Goal: Task Accomplishment & Management: Manage account settings

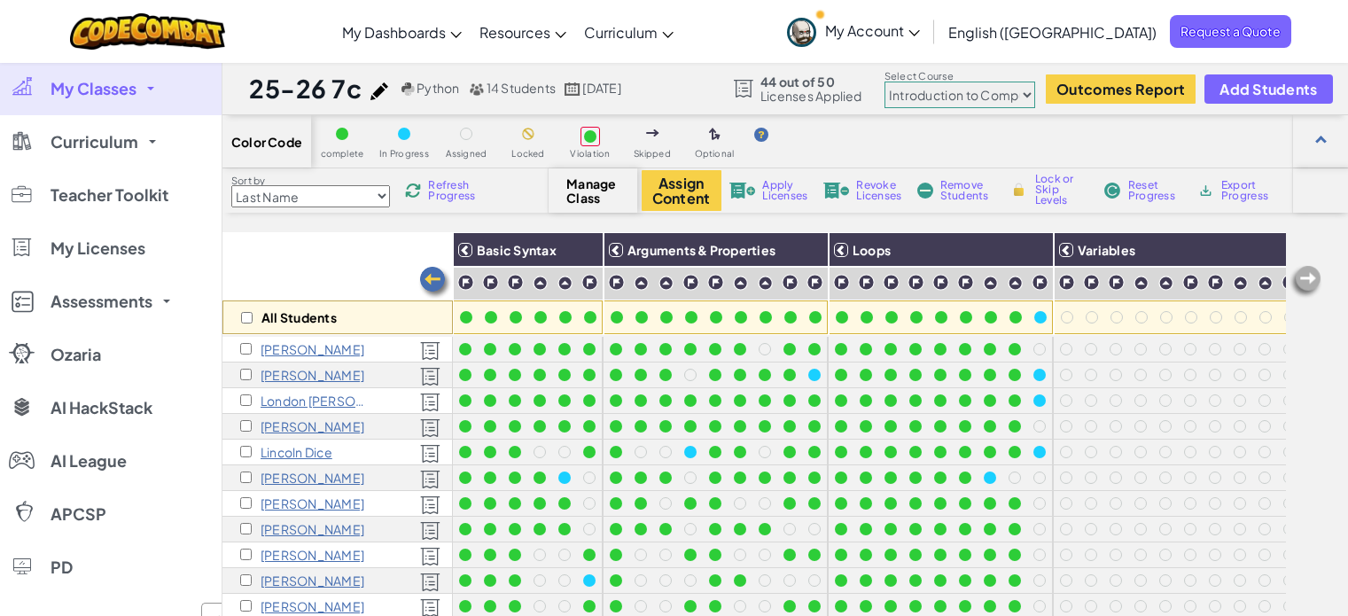
select select "560f1a9f22961295f9427742"
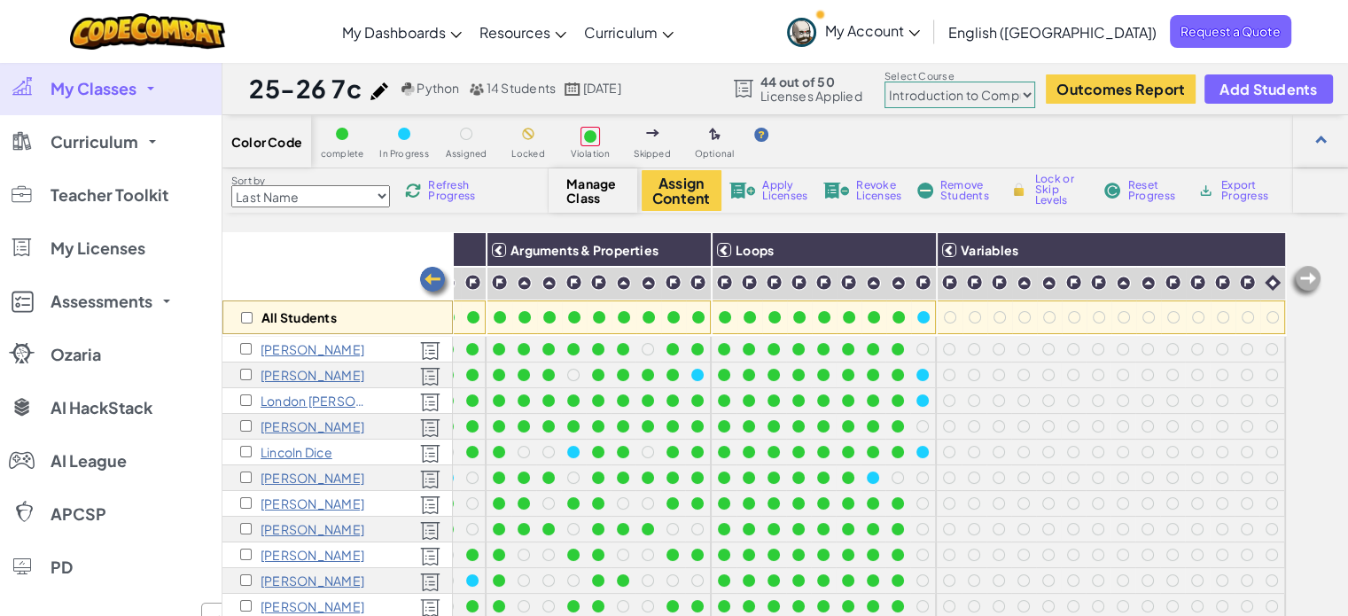
click at [170, 72] on link "My Classes" at bounding box center [111, 88] width 222 height 53
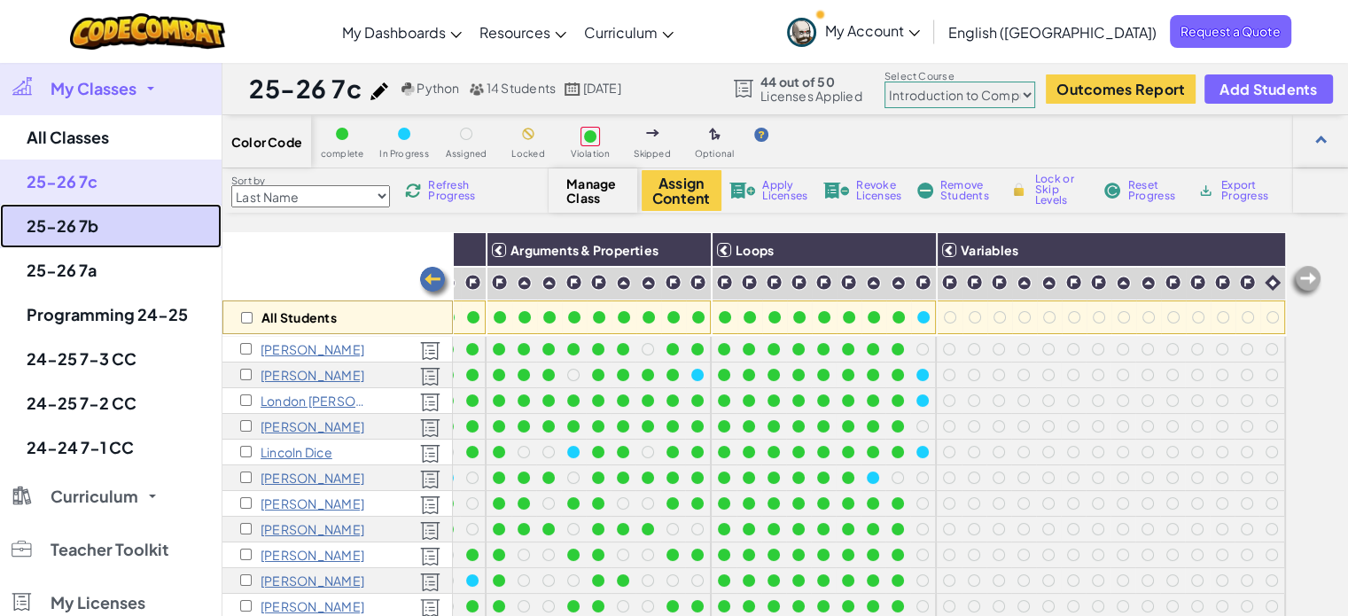
click at [87, 235] on link "25-26 7b" at bounding box center [111, 226] width 222 height 44
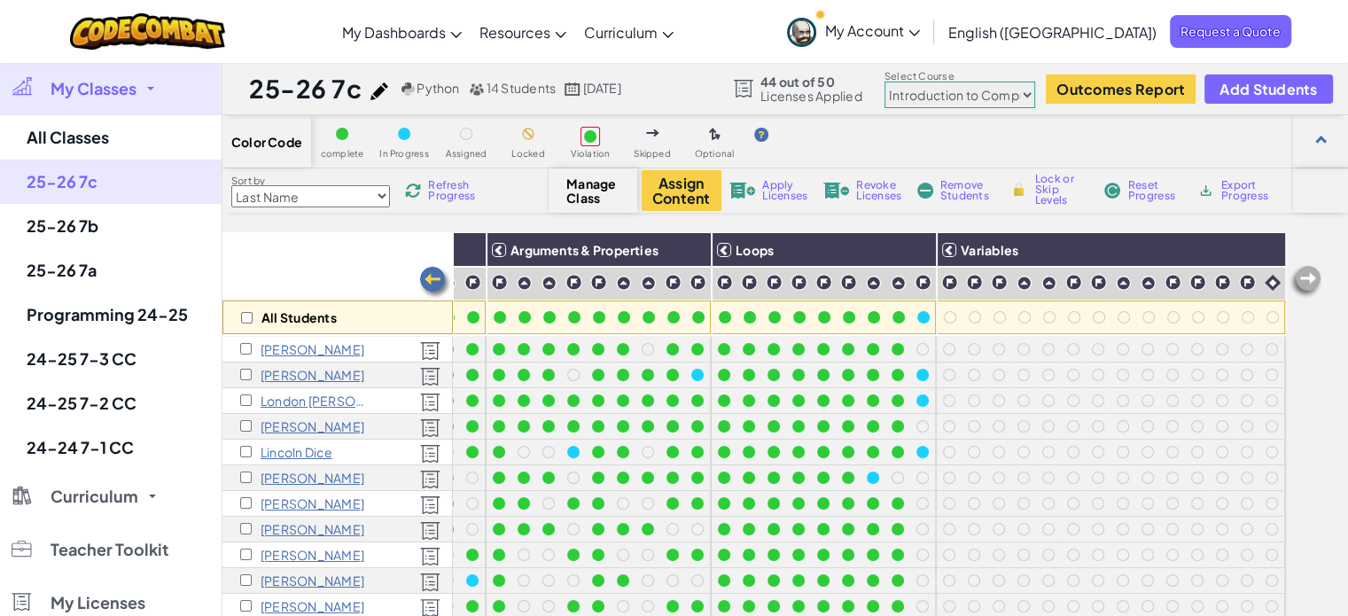
select select "560f1a9f22961295f9427742"
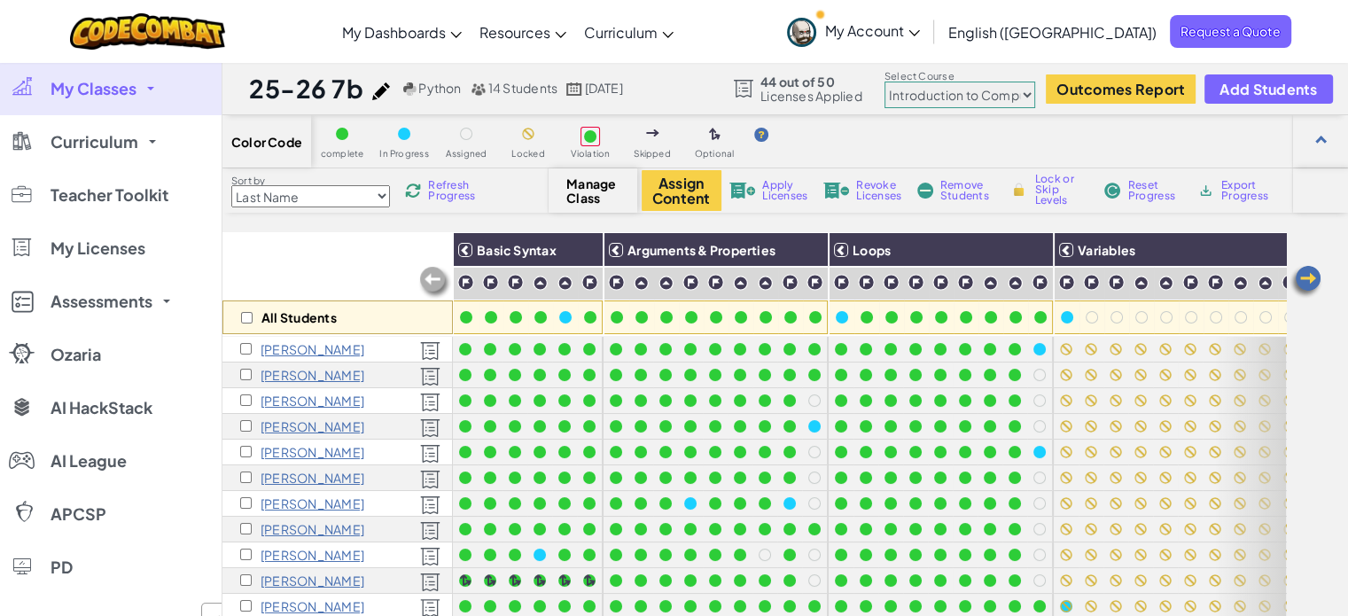
click at [948, 91] on select "Junior Introduction to Computer Science Game Development 1 Web Development 1 Co…" at bounding box center [960, 95] width 151 height 27
click at [1194, 192] on div "Export Progress" at bounding box center [1236, 190] width 85 height 12
click at [1313, 277] on img at bounding box center [1305, 281] width 35 height 35
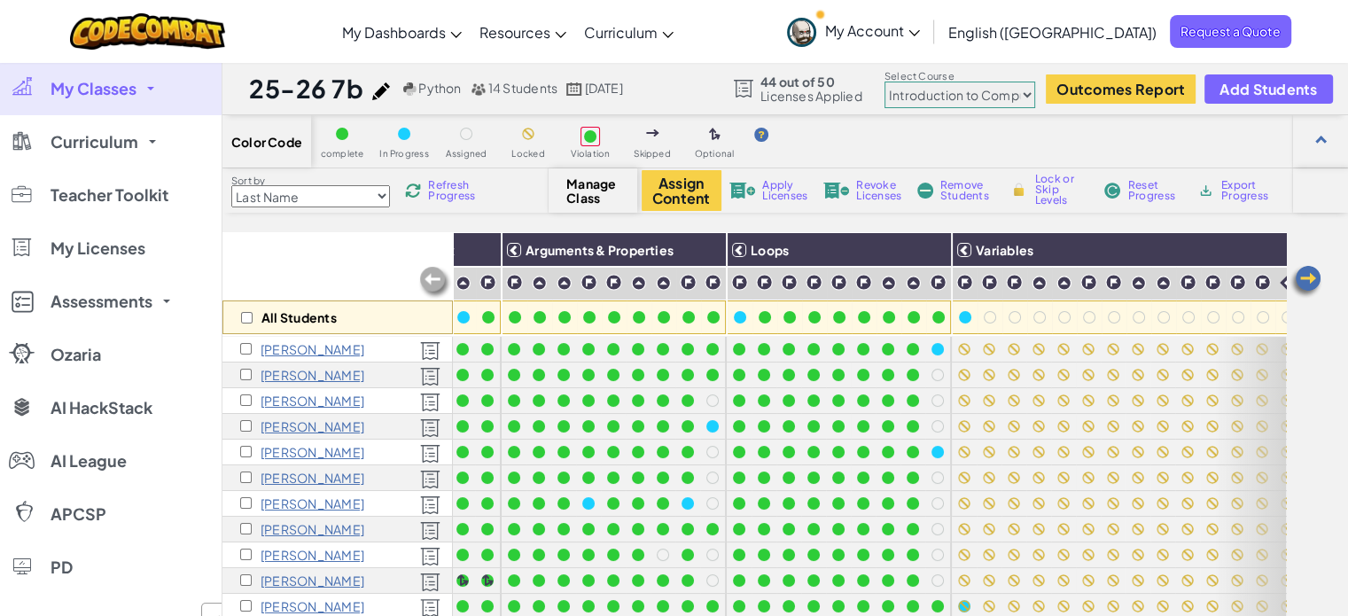
click at [1313, 277] on img at bounding box center [1305, 281] width 35 height 35
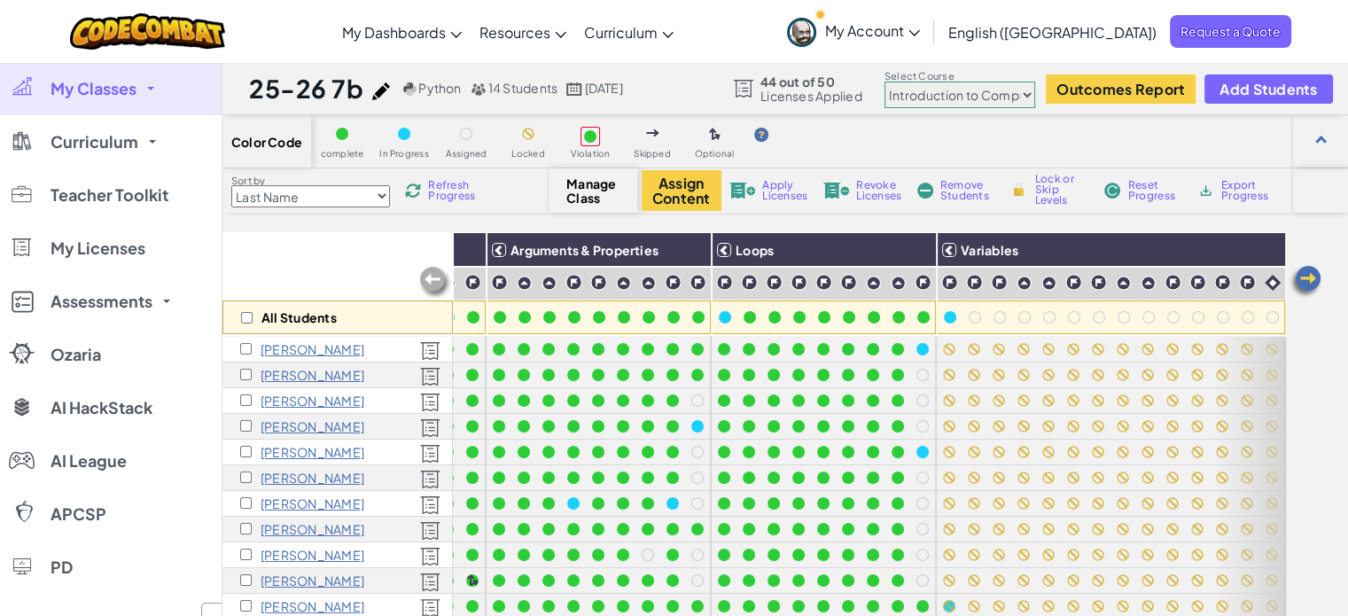
click at [1313, 277] on img at bounding box center [1305, 281] width 35 height 35
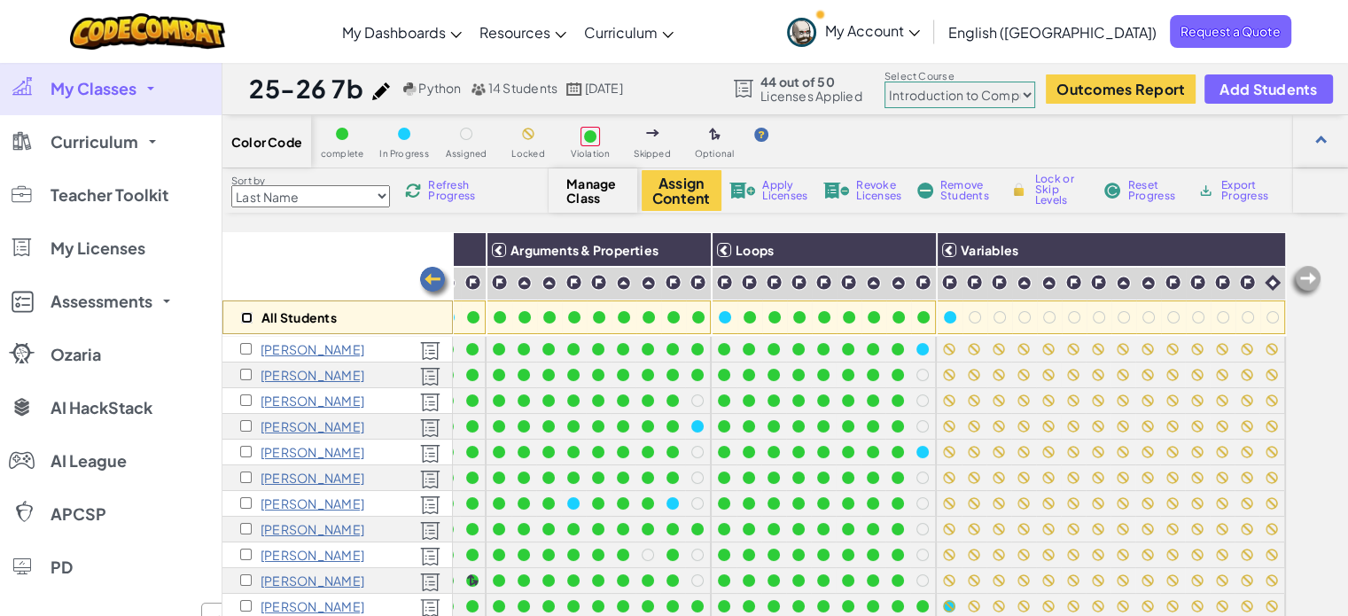
click at [243, 314] on input "checkbox" at bounding box center [247, 318] width 12 height 12
checkbox input "true"
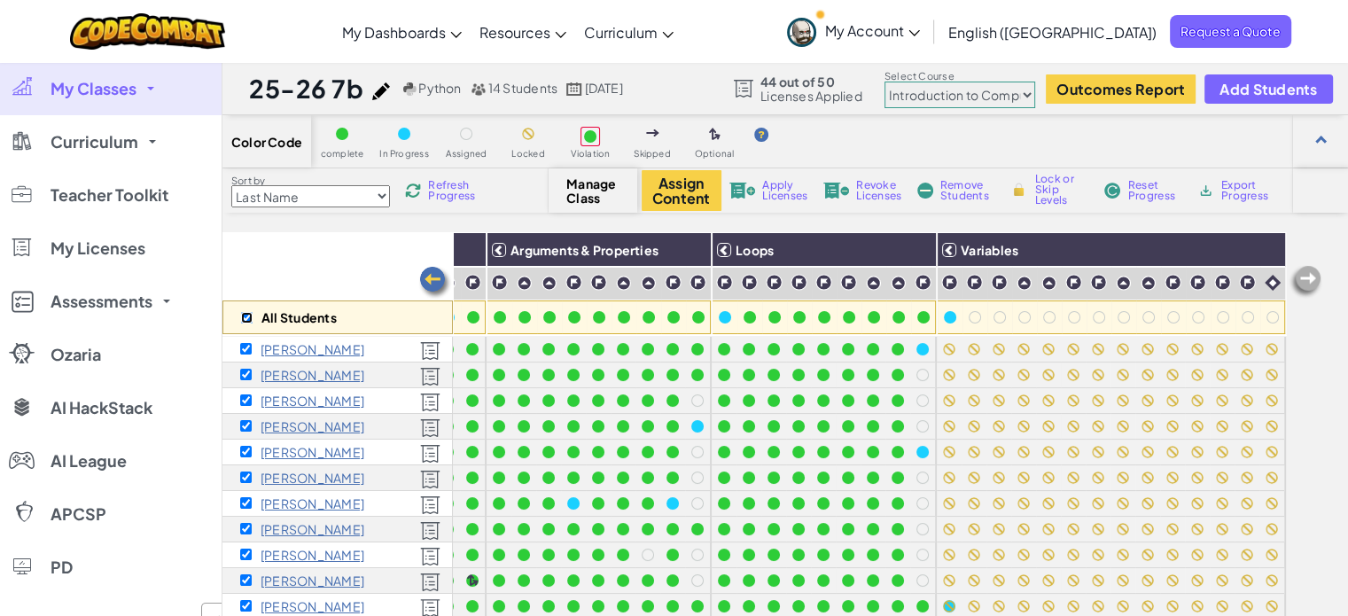
checkbox input "true"
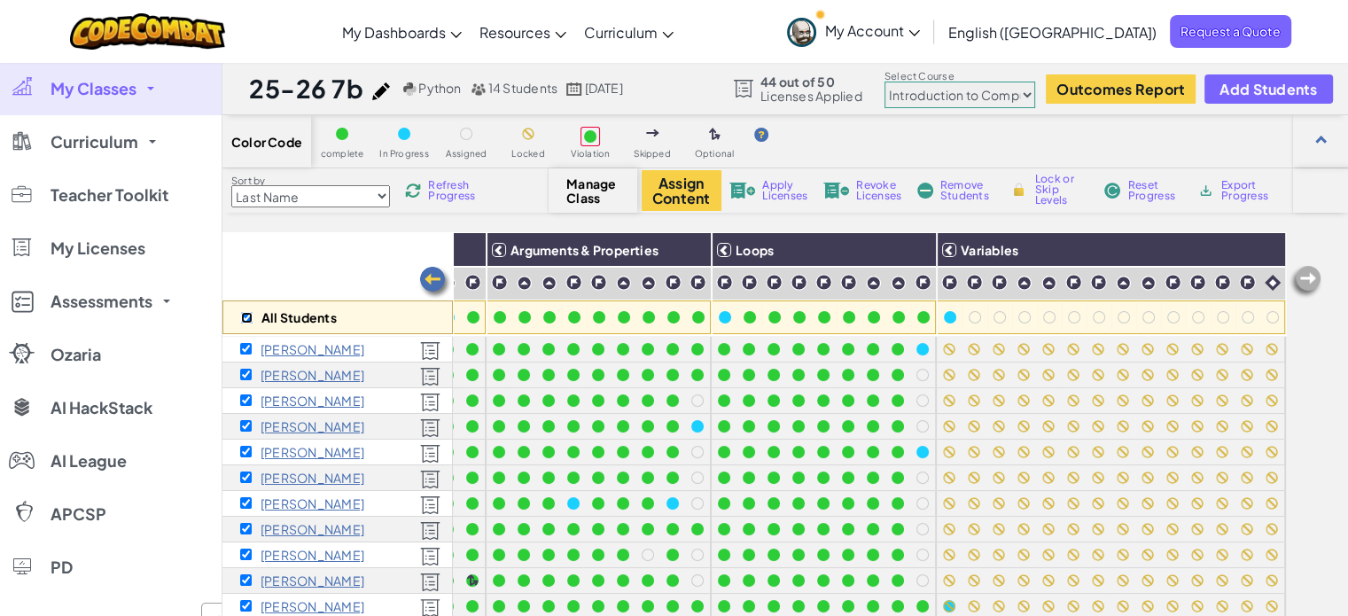
checkbox input "true"
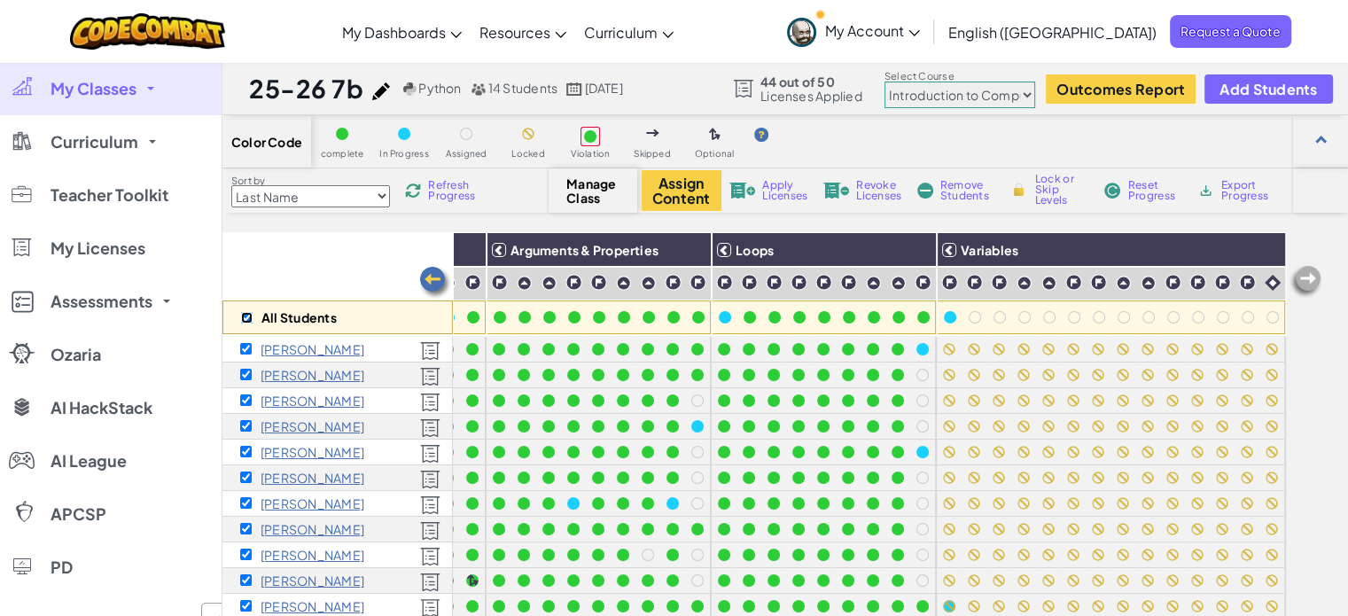
checkbox input "true"
click at [1252, 248] on img at bounding box center [1266, 250] width 31 height 27
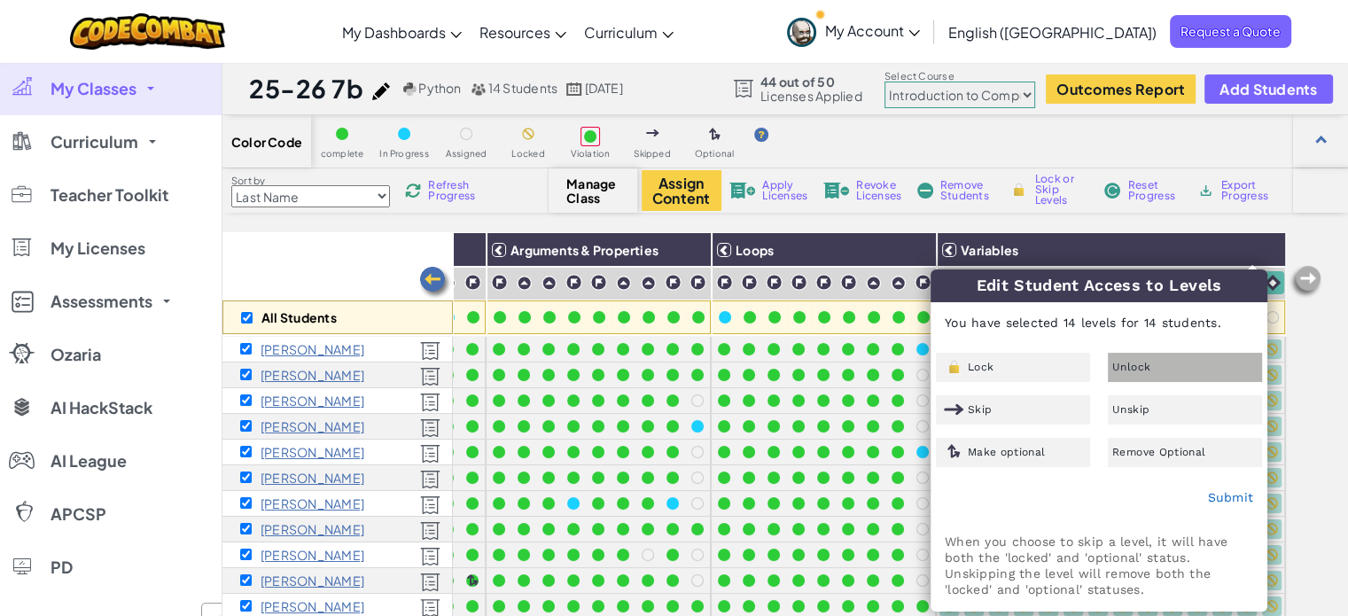
click at [1154, 364] on div "Unlock" at bounding box center [1185, 367] width 154 height 29
click at [1220, 487] on div "Submit" at bounding box center [1099, 498] width 335 height 44
click at [1224, 498] on link "Submit" at bounding box center [1230, 497] width 46 height 14
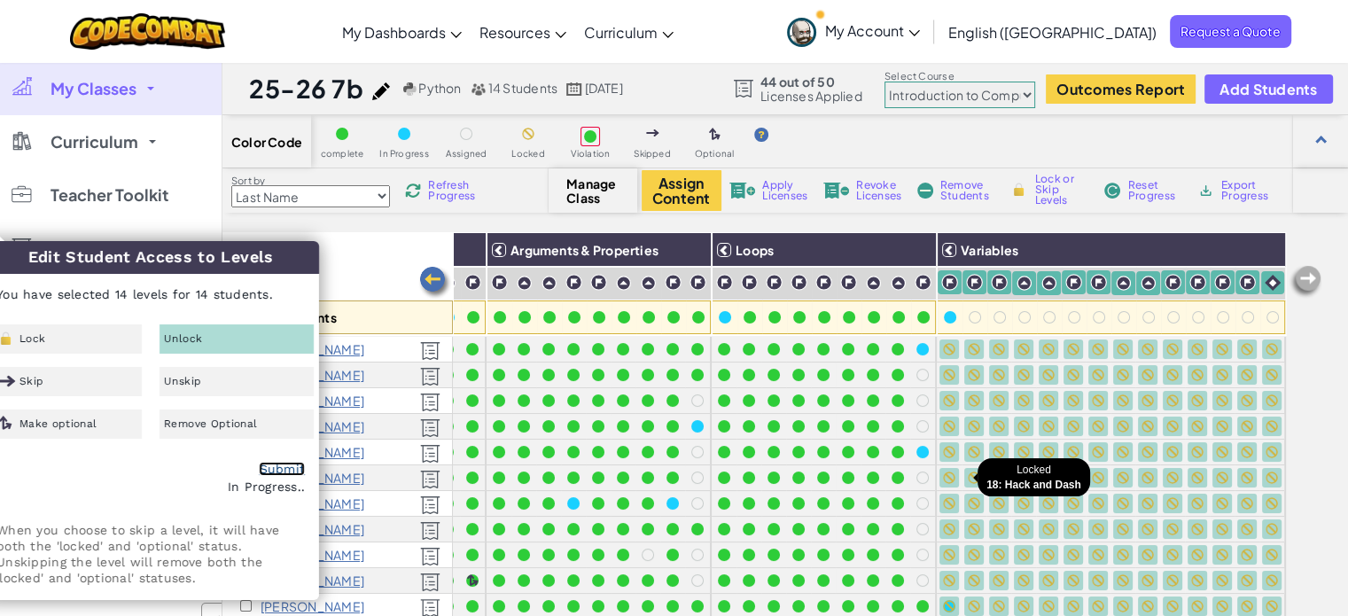
checkbox input "false"
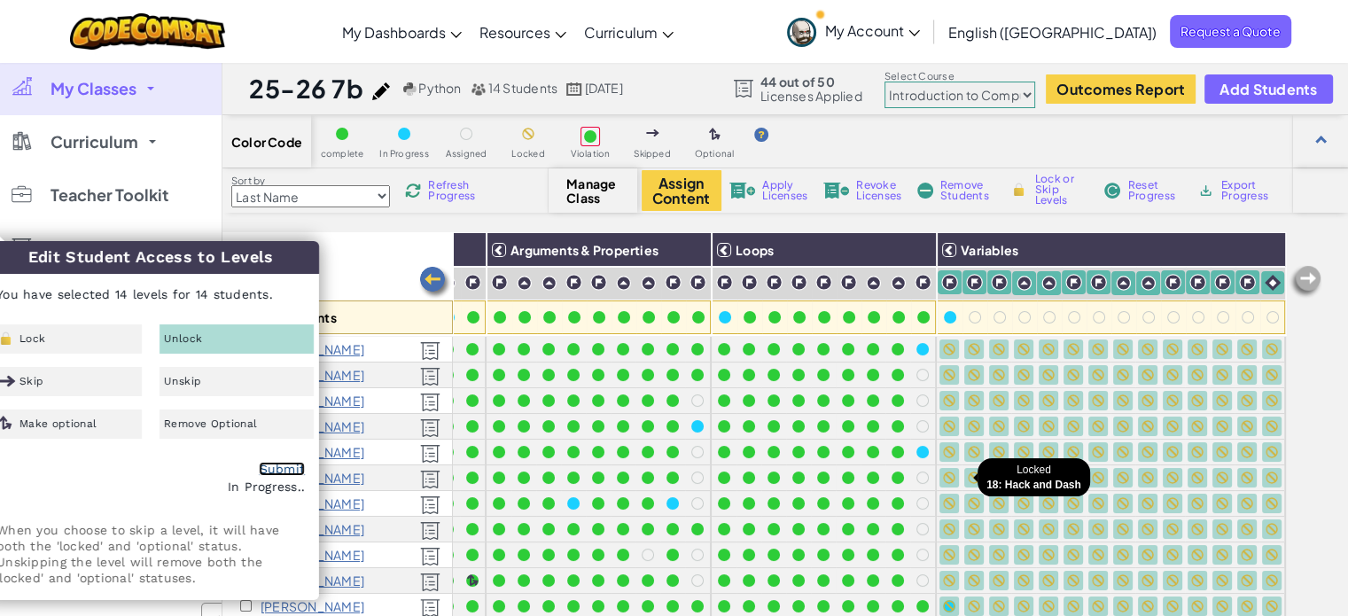
checkbox input "false"
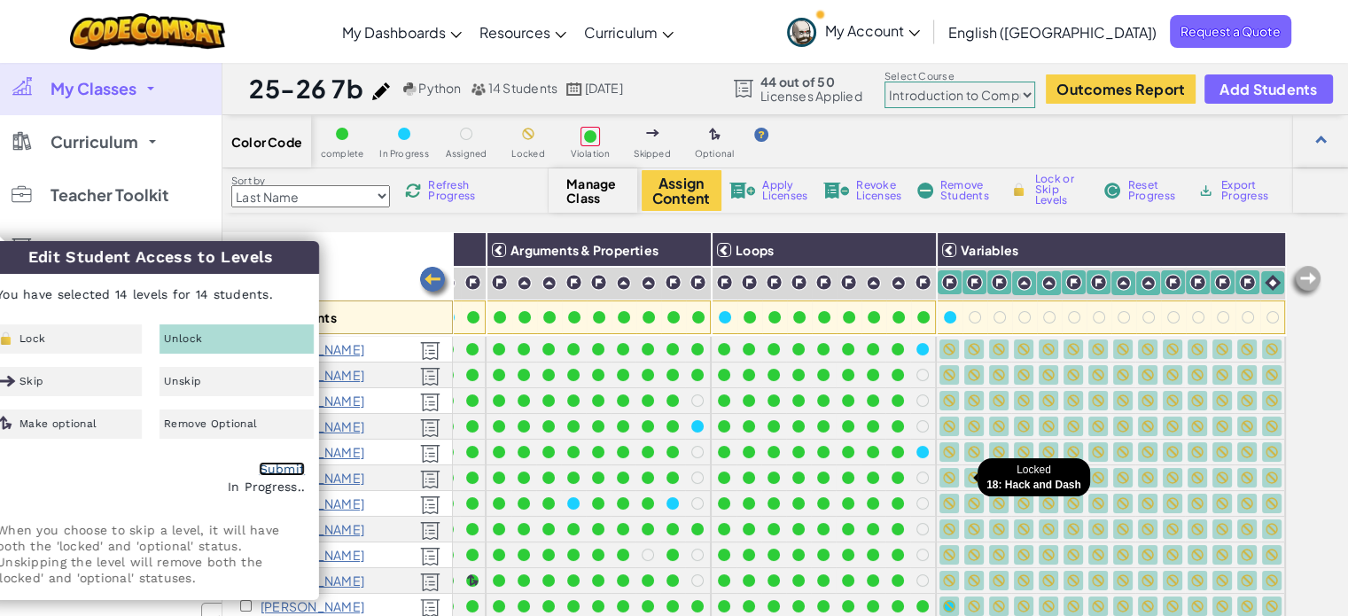
checkbox input "false"
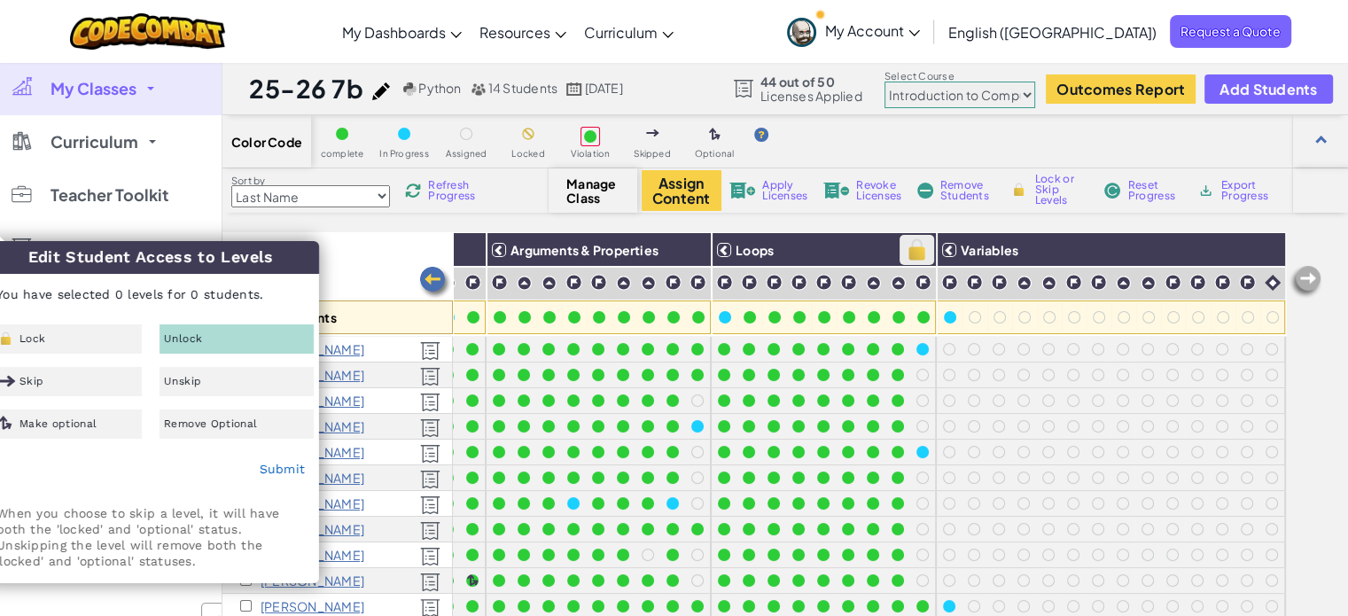
click at [901, 247] on img at bounding box center [916, 250] width 31 height 27
checkbox input "true"
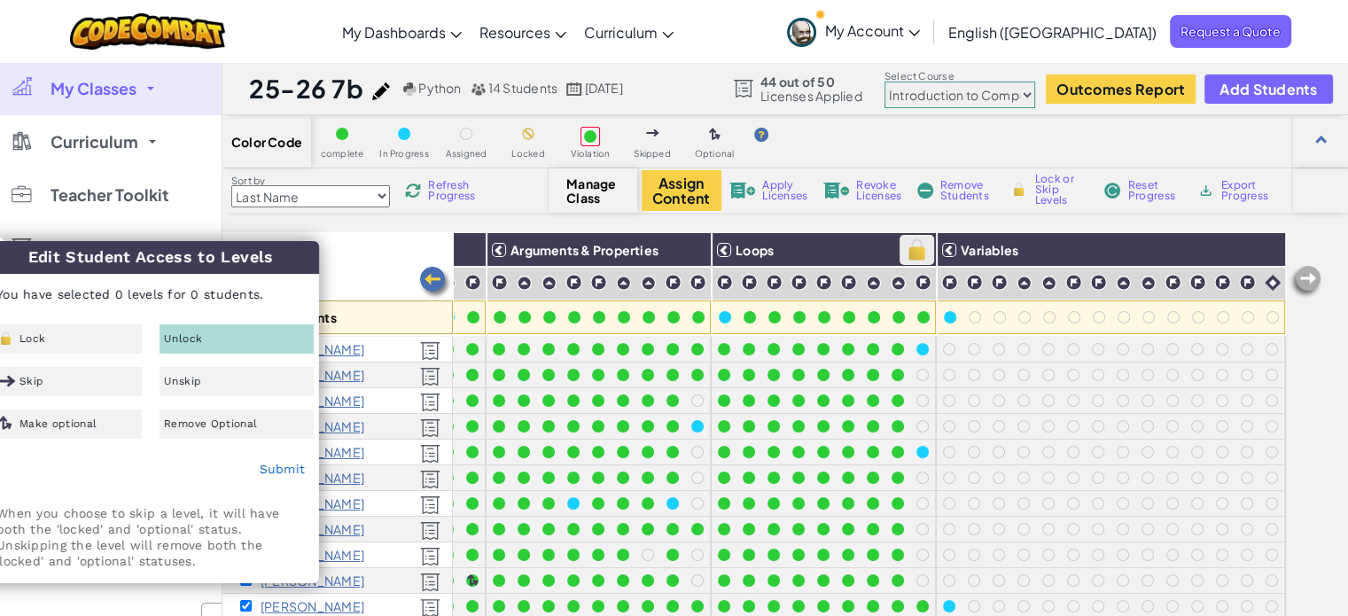
checkbox input "true"
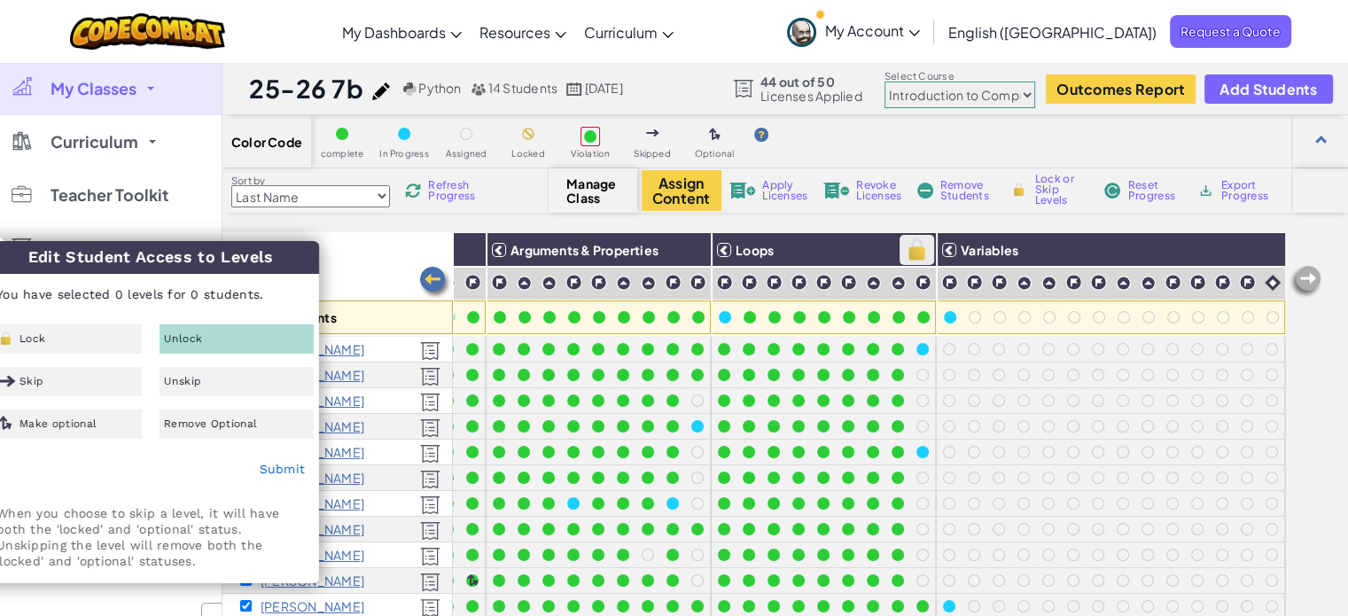
checkbox input "true"
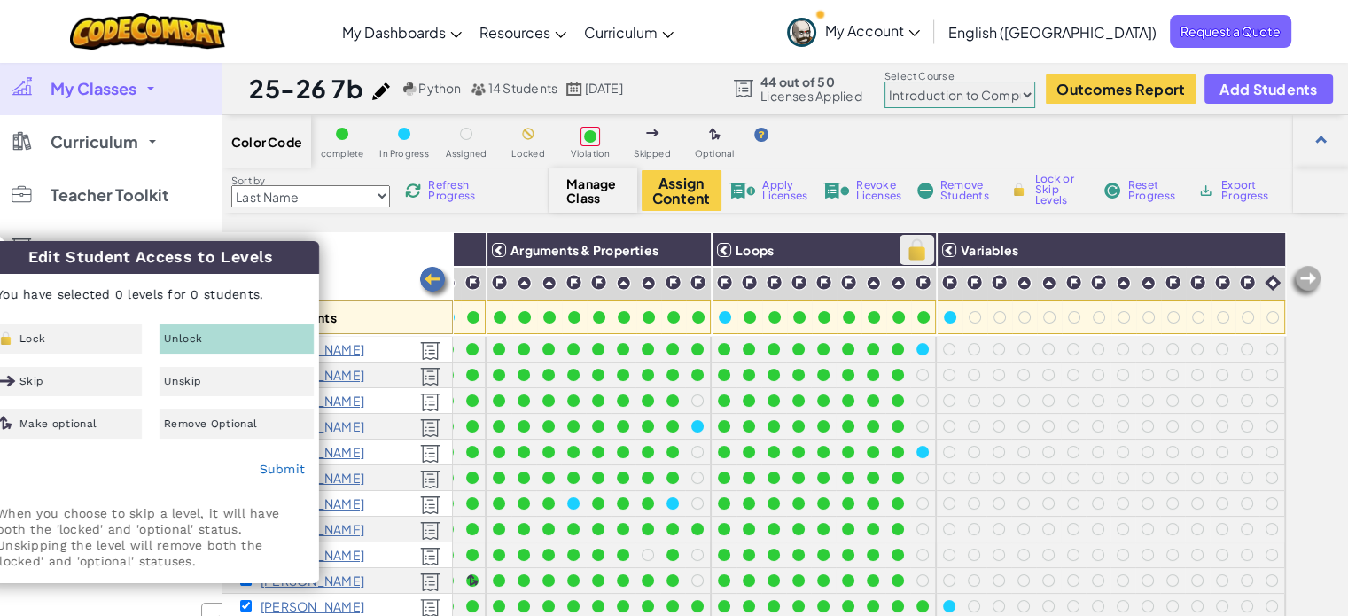
checkbox input "true"
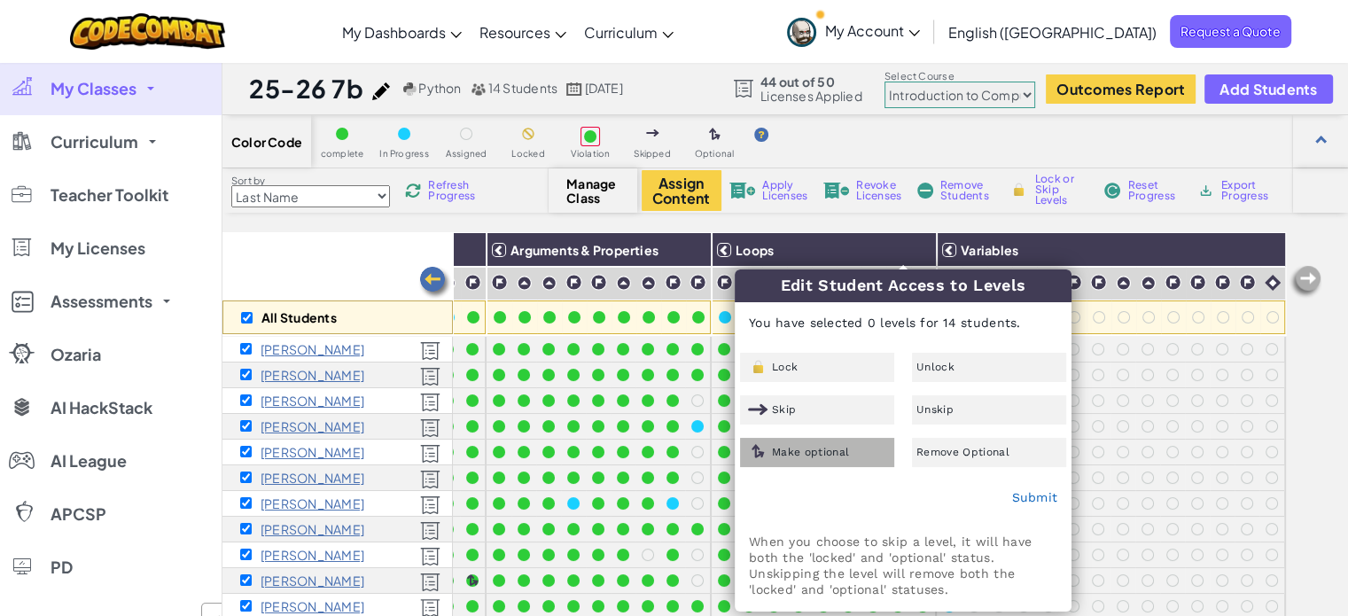
click at [799, 448] on span "Make optional" at bounding box center [810, 452] width 77 height 11
click at [1036, 500] on link "Submit" at bounding box center [1034, 497] width 46 height 14
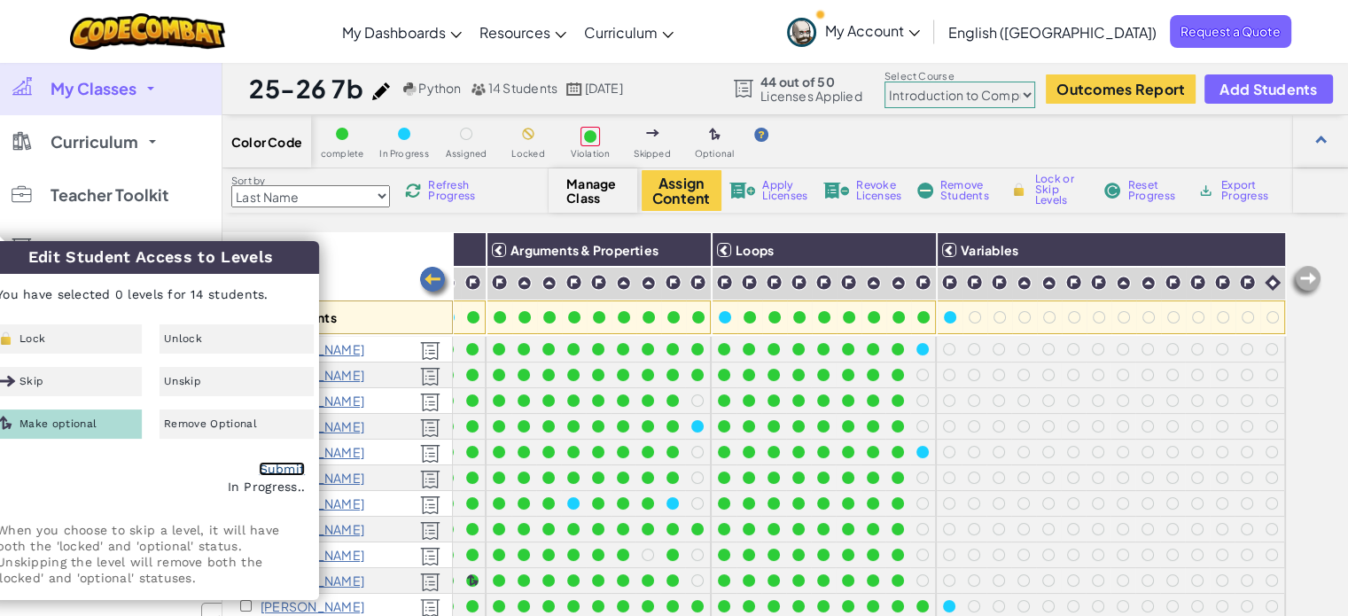
checkbox input "false"
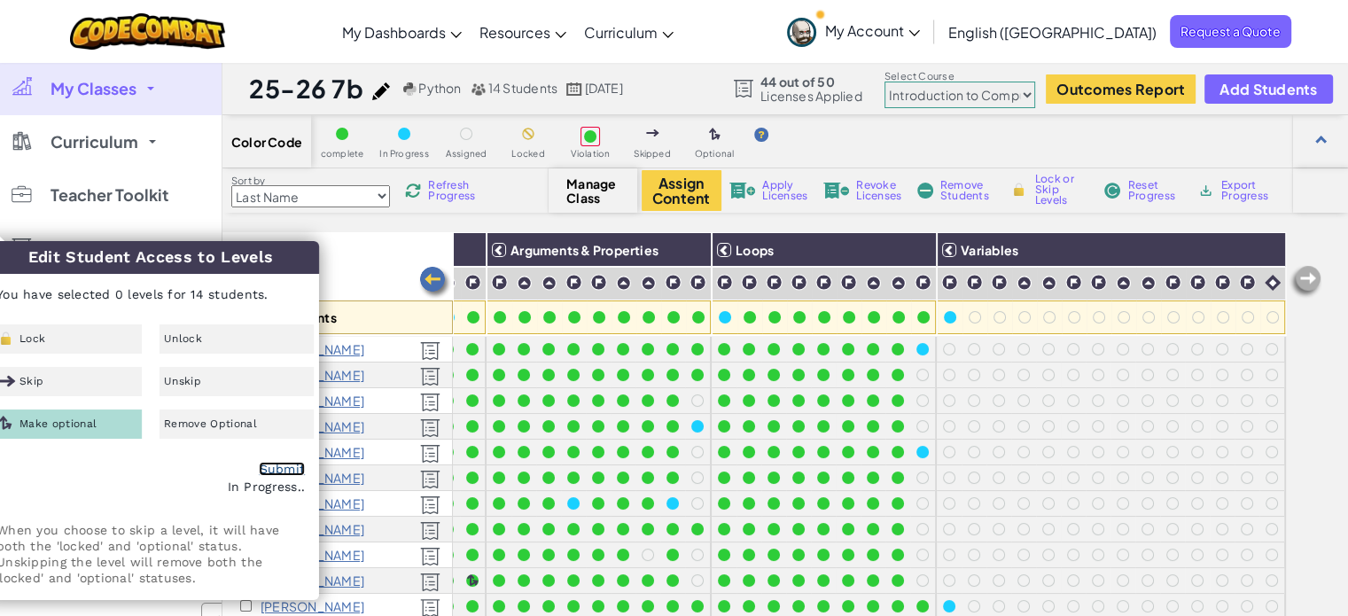
checkbox input "false"
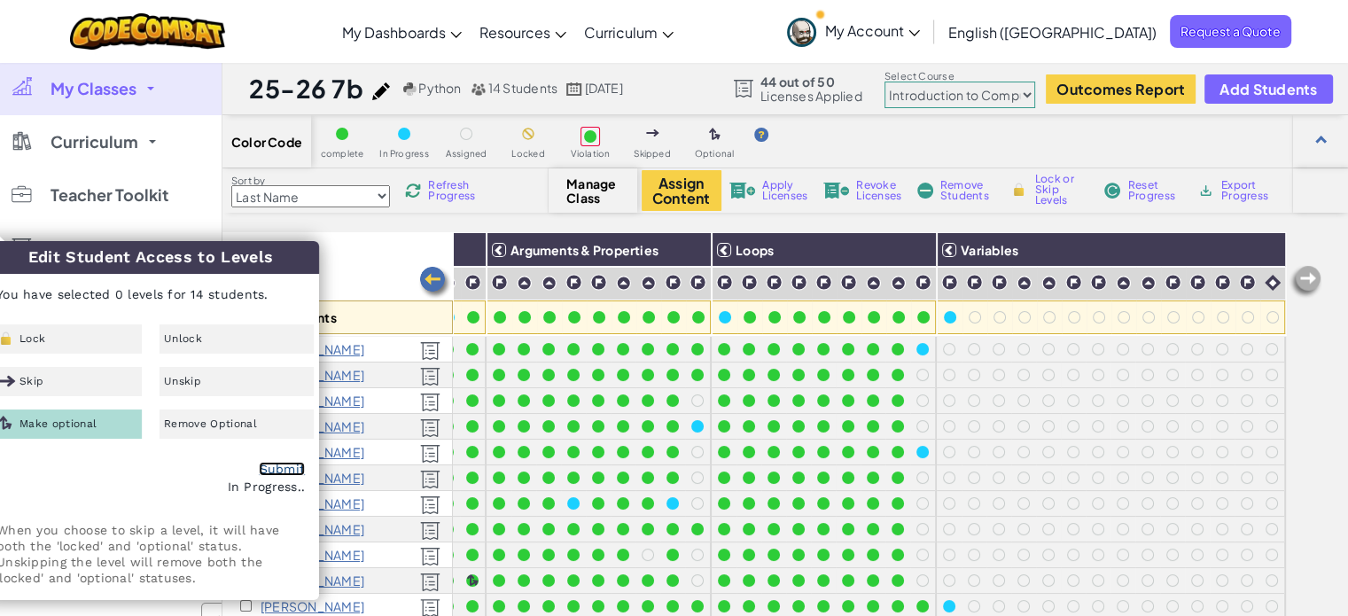
checkbox input "false"
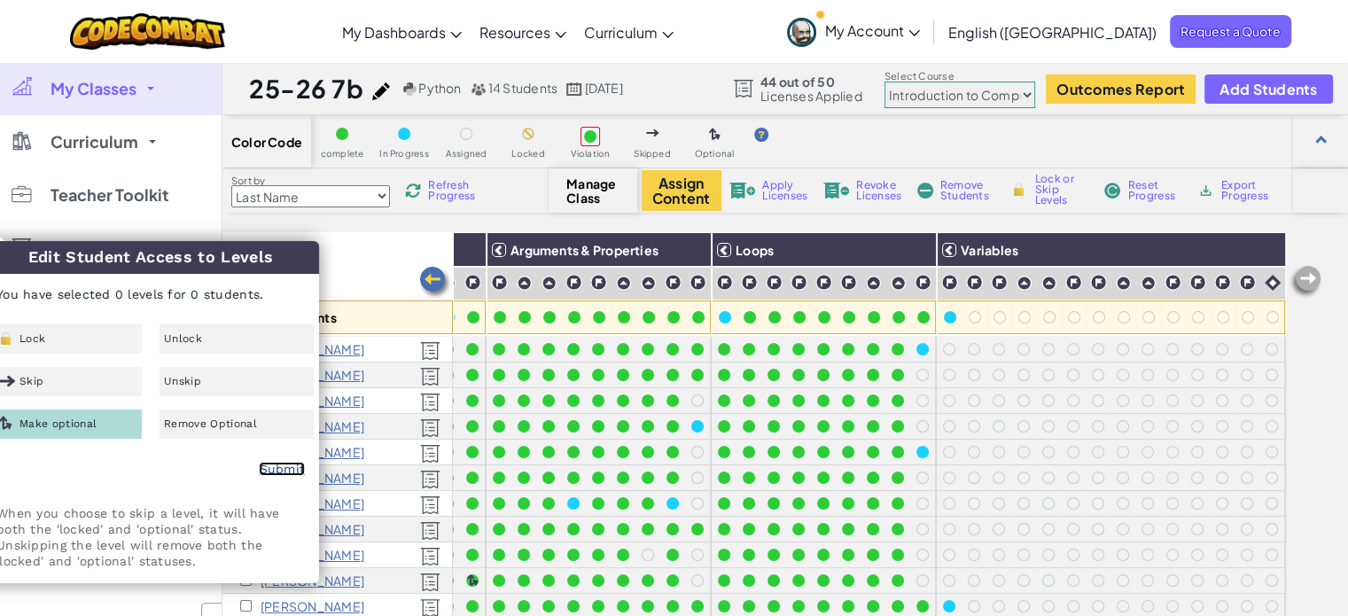
click at [289, 469] on link "Submit" at bounding box center [282, 469] width 46 height 14
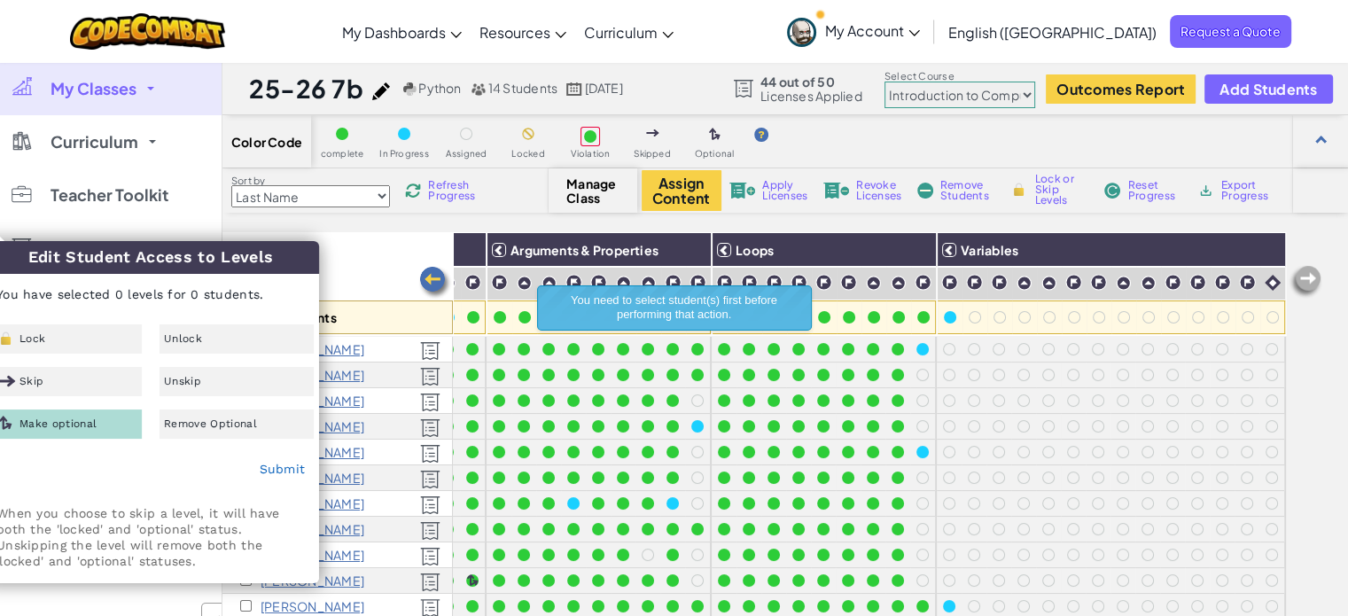
click at [389, 256] on div "All Students" at bounding box center [337, 283] width 230 height 103
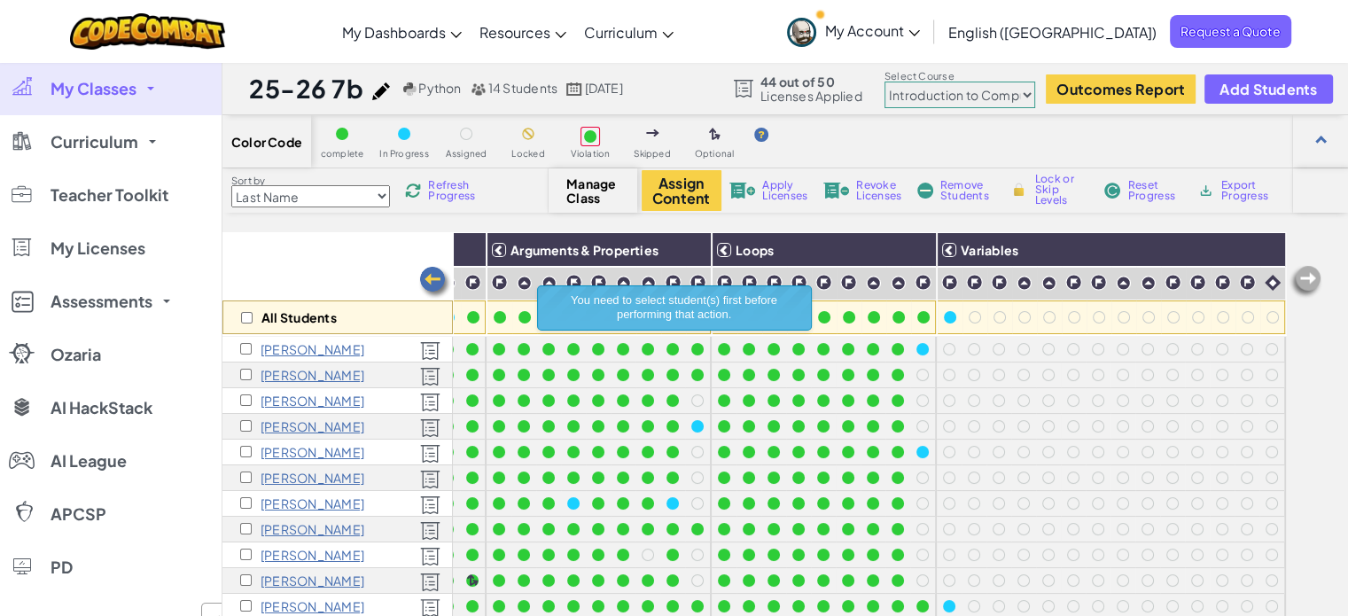
click at [238, 316] on div "All Students" at bounding box center [337, 317] width 230 height 34
click at [245, 315] on input "checkbox" at bounding box center [247, 318] width 12 height 12
checkbox input "true"
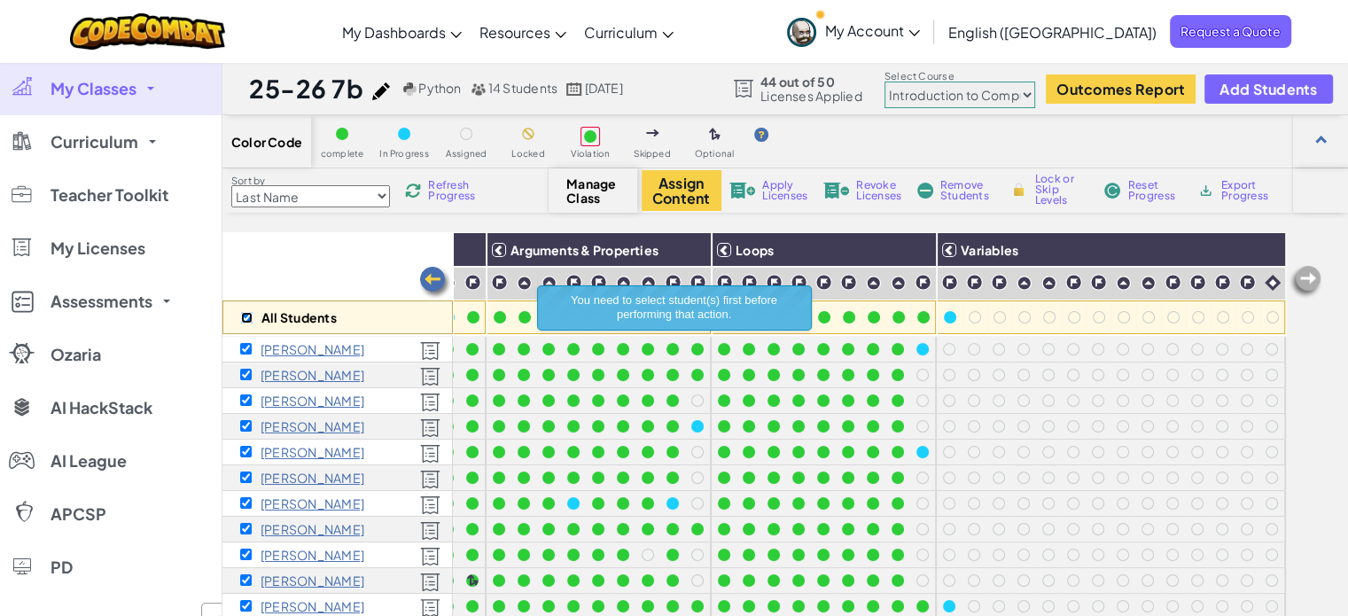
checkbox input "true"
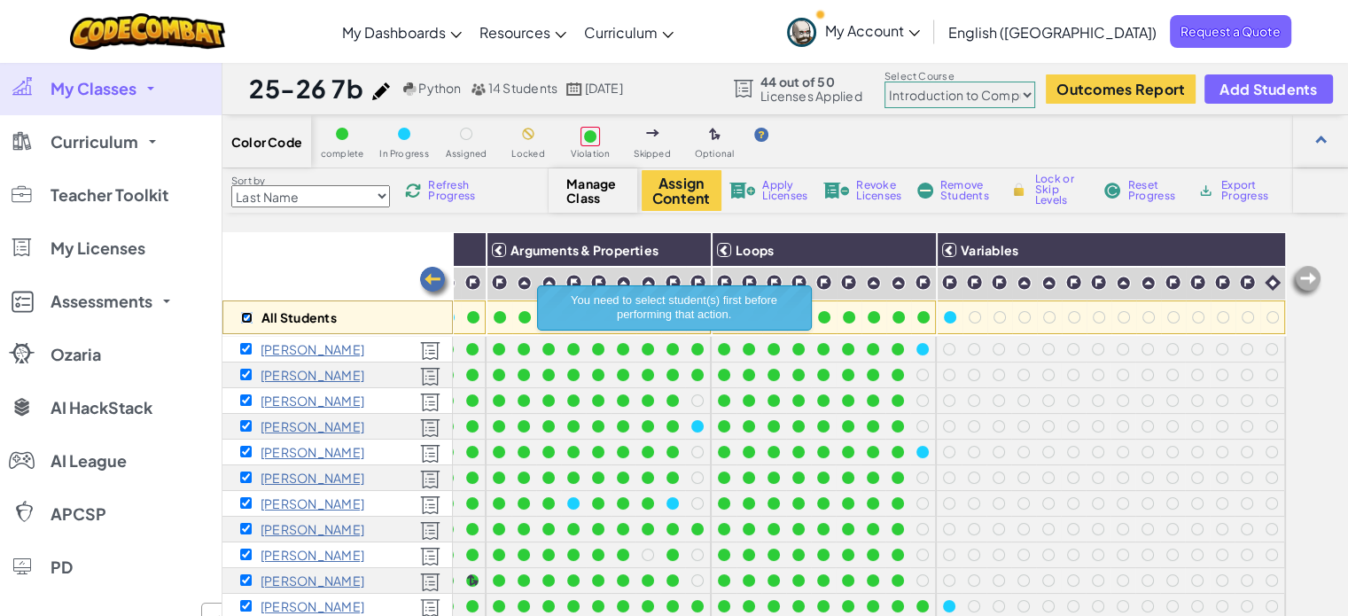
checkbox input "true"
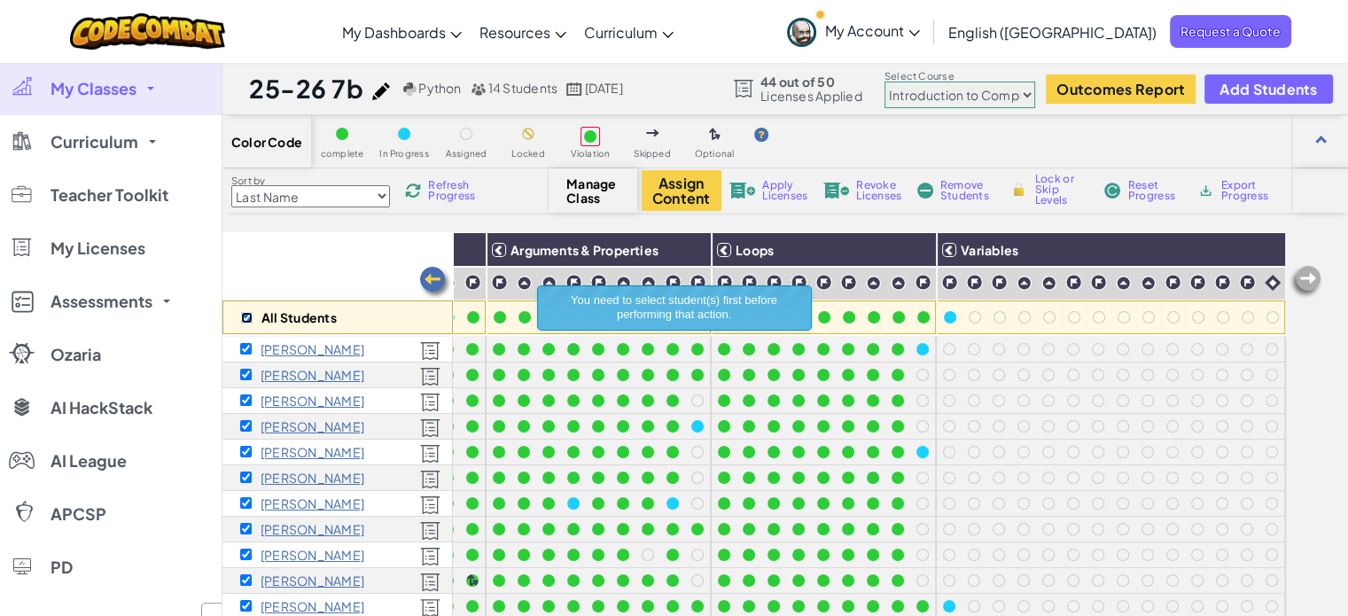
checkbox input "true"
click at [911, 246] on img at bounding box center [916, 250] width 31 height 27
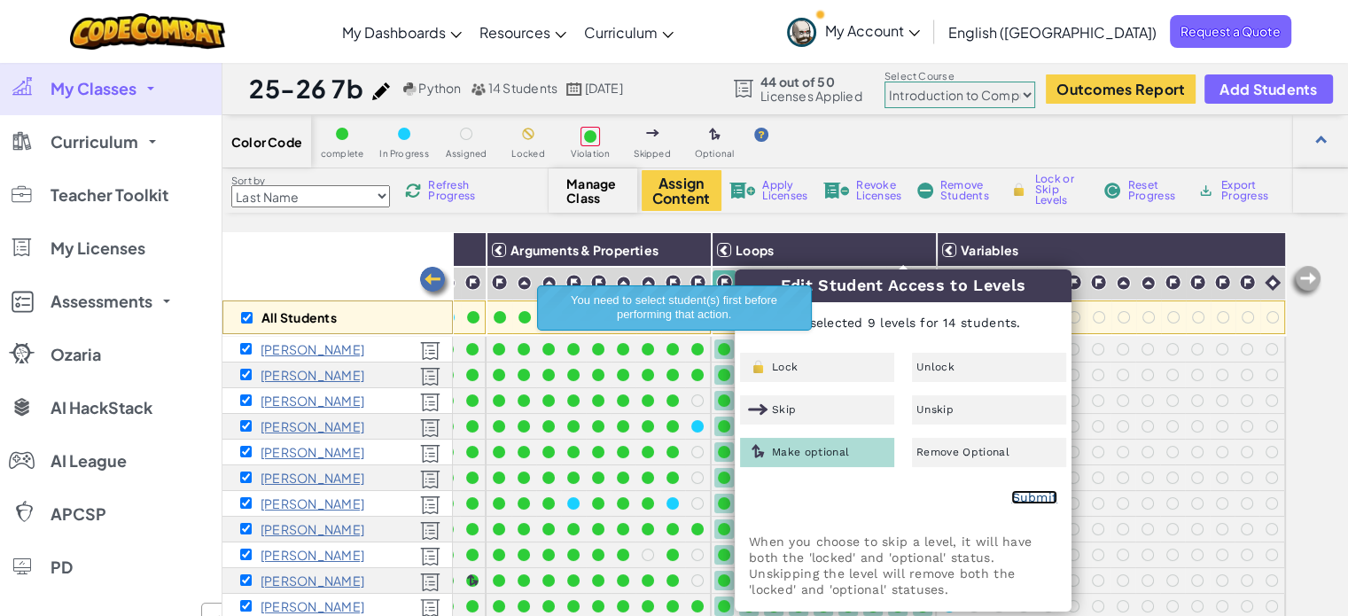
click at [1032, 495] on link "Submit" at bounding box center [1034, 497] width 46 height 14
checkbox input "false"
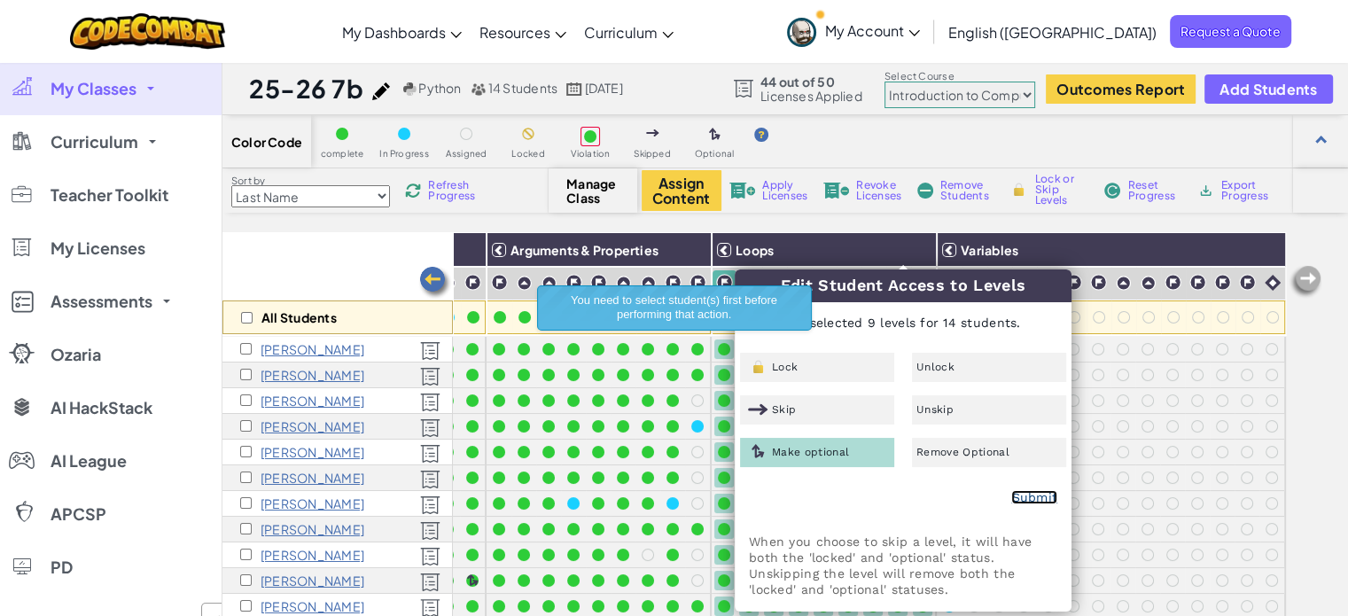
checkbox input "false"
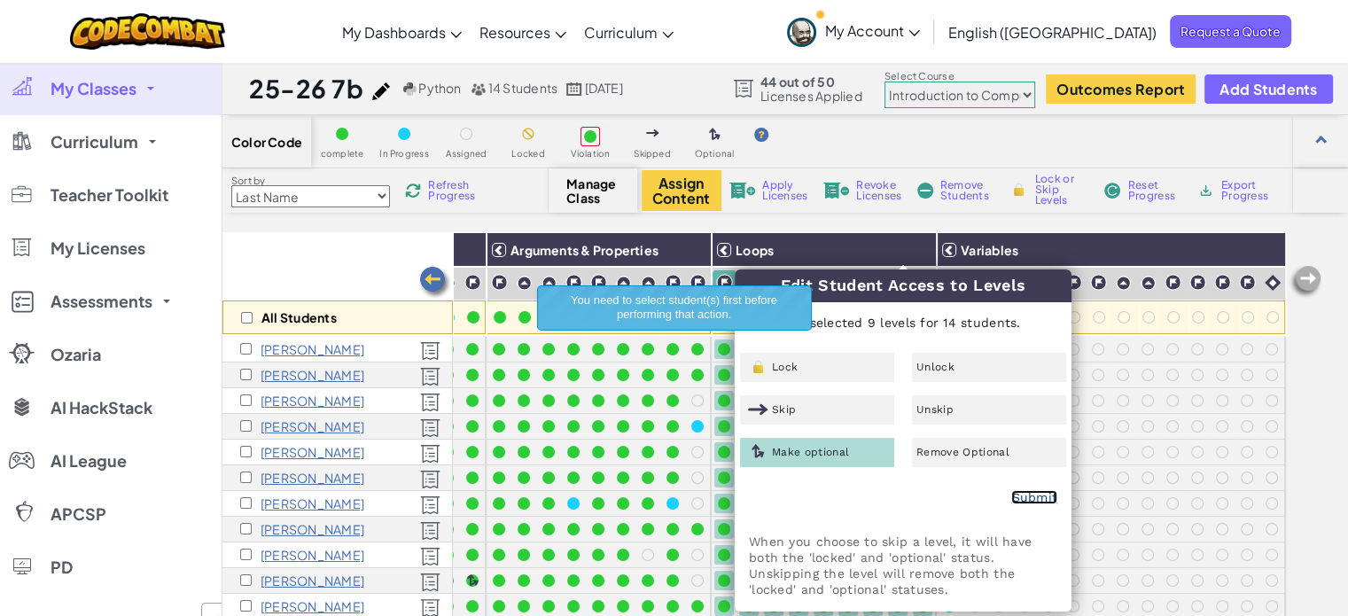
checkbox input "false"
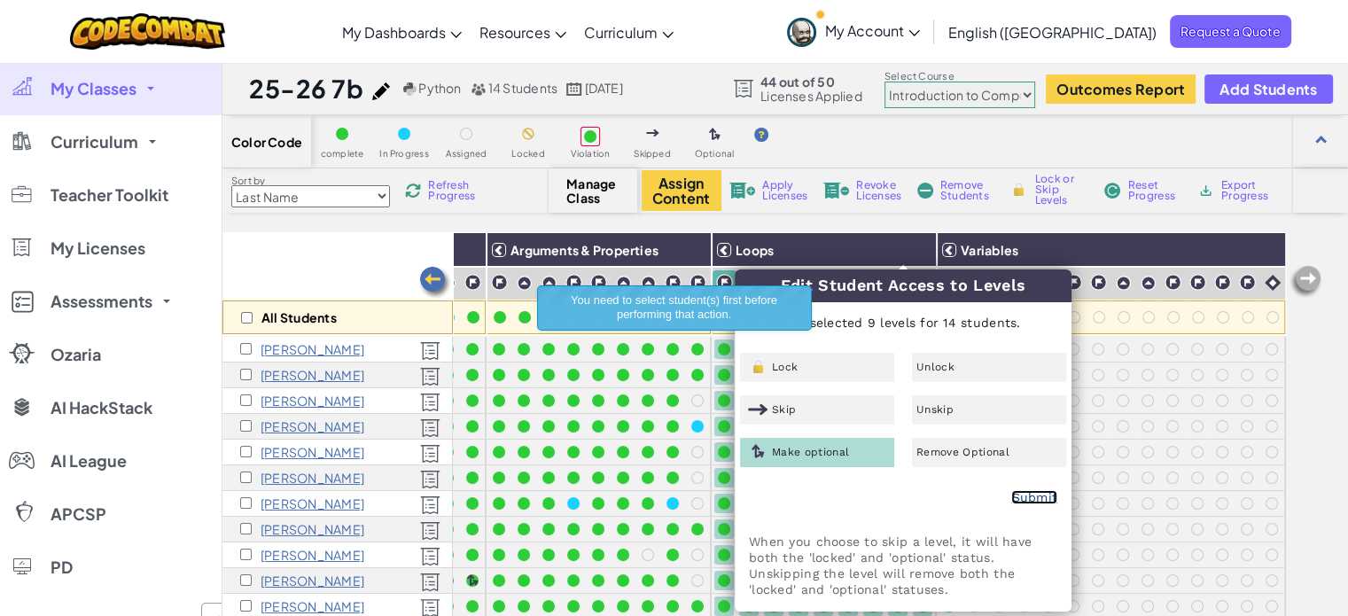
checkbox input "false"
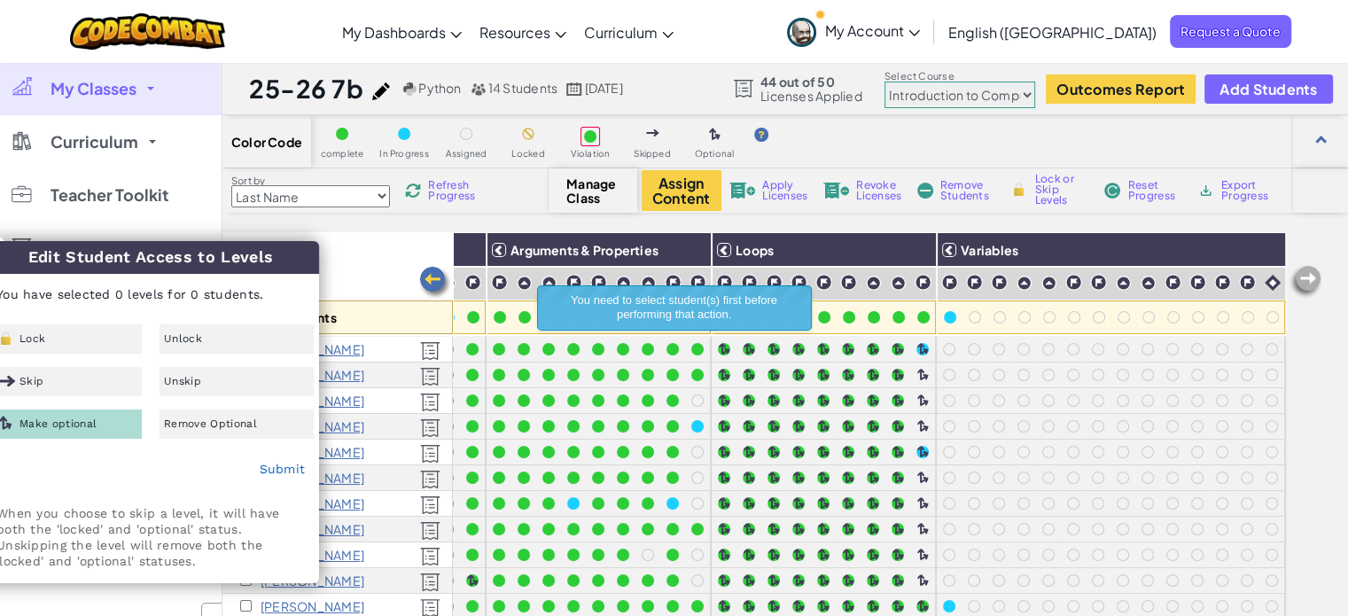
click at [305, 469] on div "Submit" at bounding box center [150, 470] width 335 height 44
click at [297, 475] on link "Submit" at bounding box center [282, 469] width 46 height 14
click at [425, 245] on div "All Students" at bounding box center [337, 283] width 230 height 103
